Goal: Find specific page/section: Find specific page/section

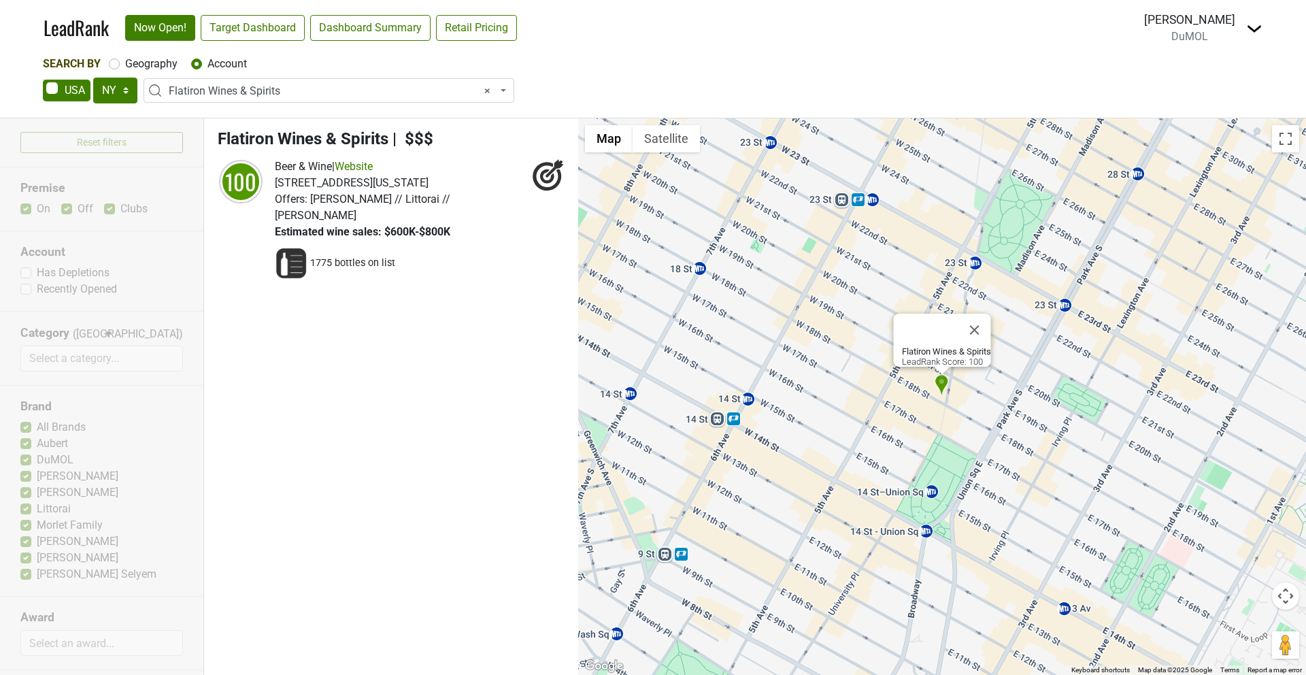
select select "NY"
select select "238775"
select select
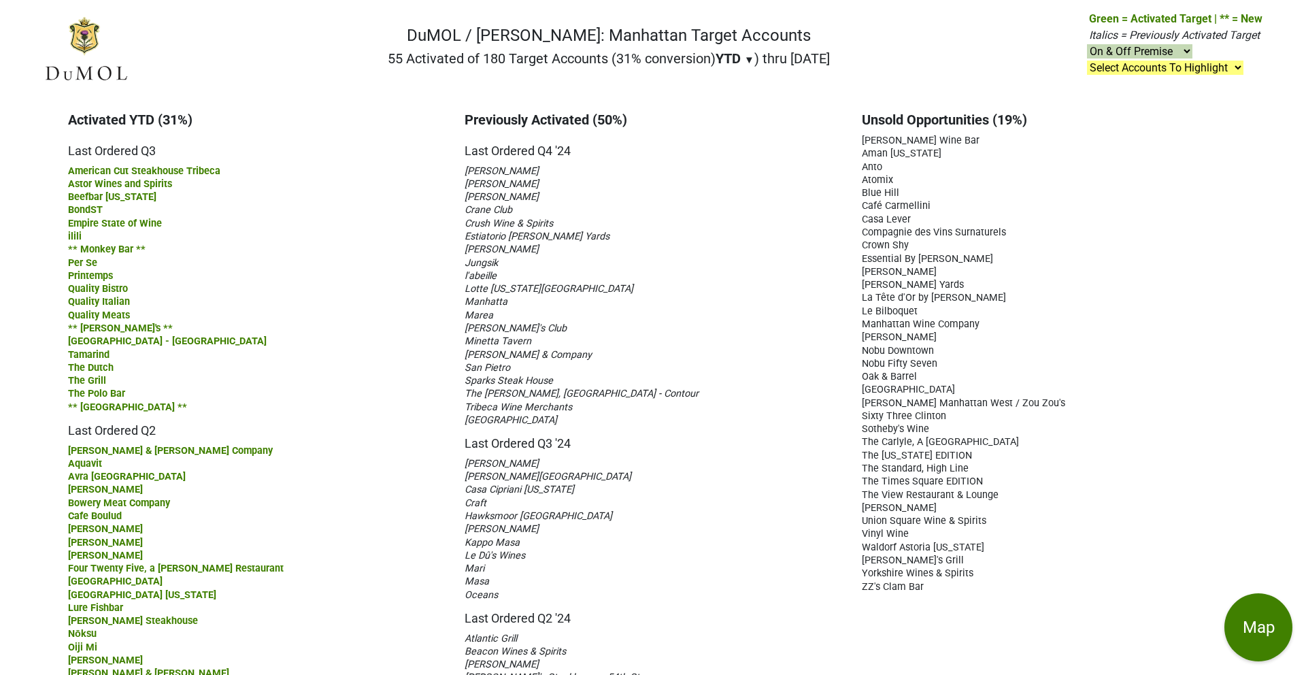
click at [913, 297] on span "La Tête d'Or by Daniel" at bounding box center [934, 298] width 144 height 12
